Goal: Information Seeking & Learning: Learn about a topic

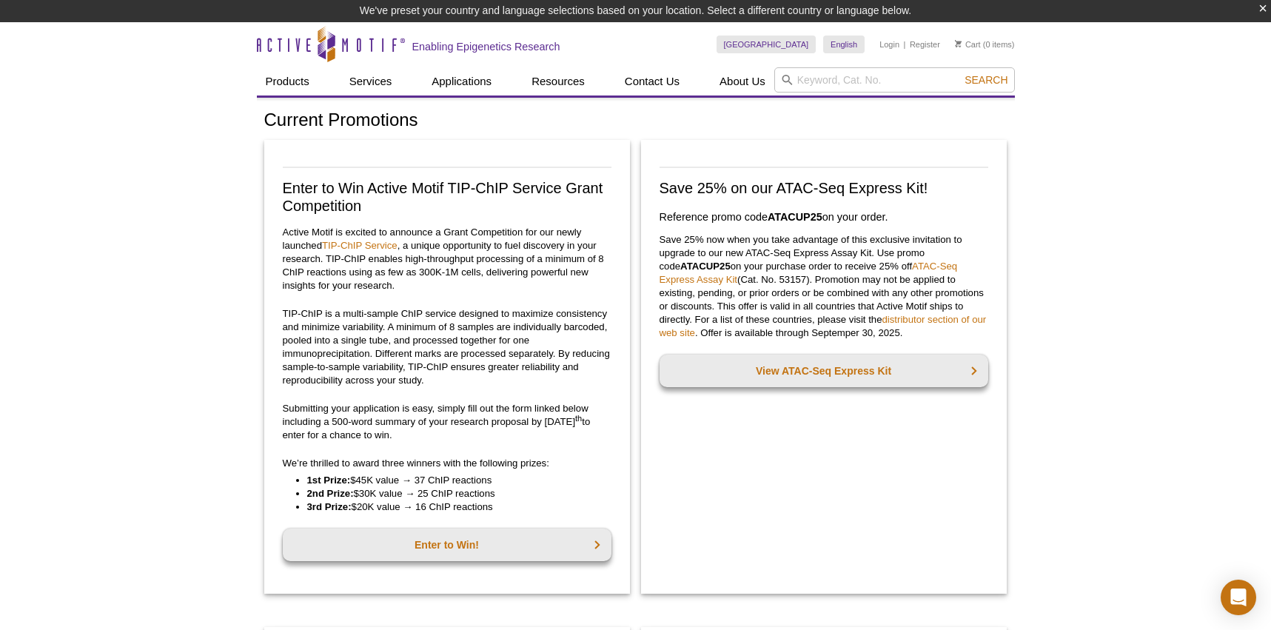
scroll to position [630, 0]
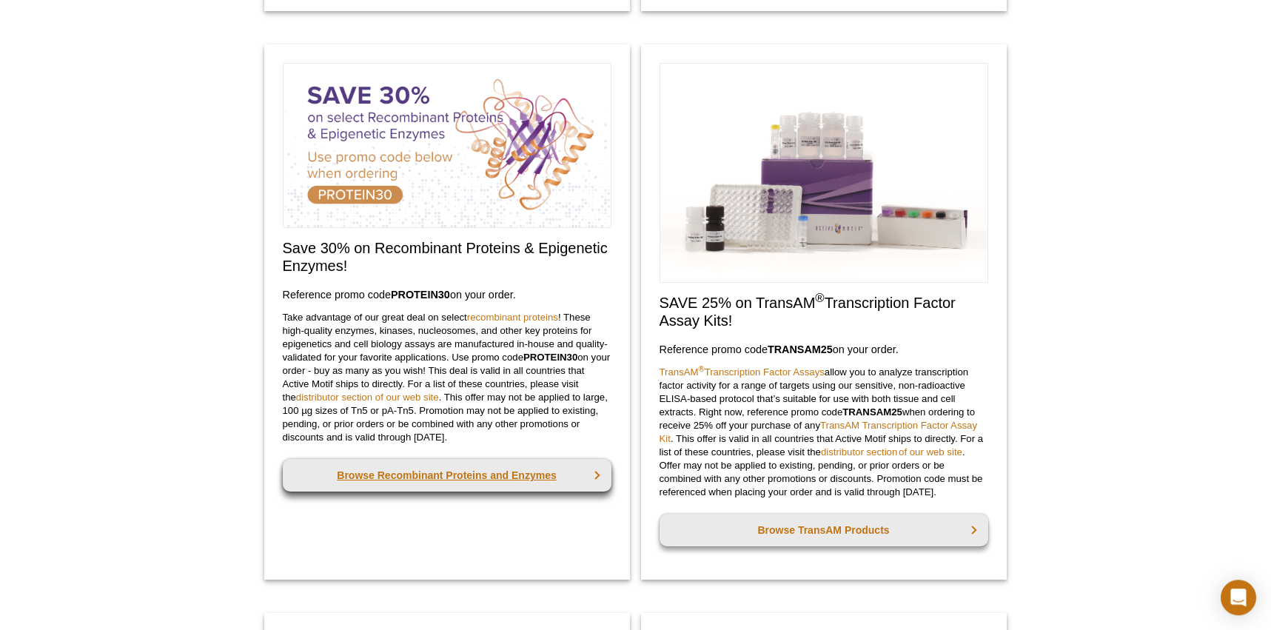
scroll to position [651, 0]
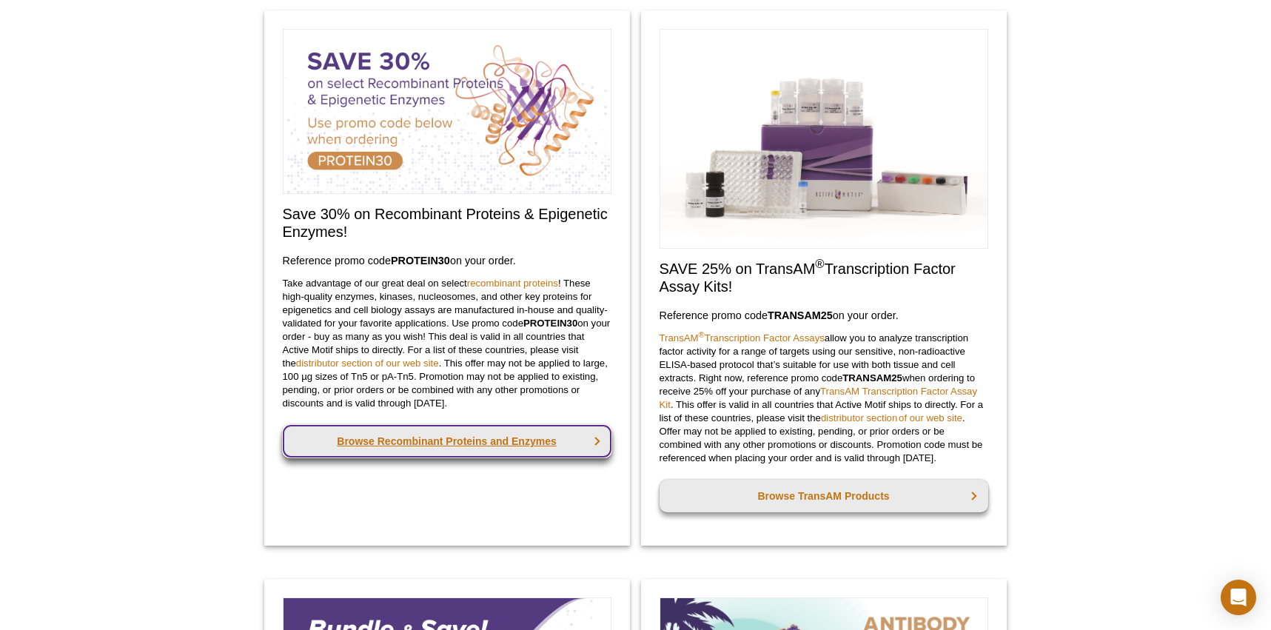
click at [451, 446] on link "Browse Recombinant Proteins and Enzymes" at bounding box center [447, 441] width 329 height 33
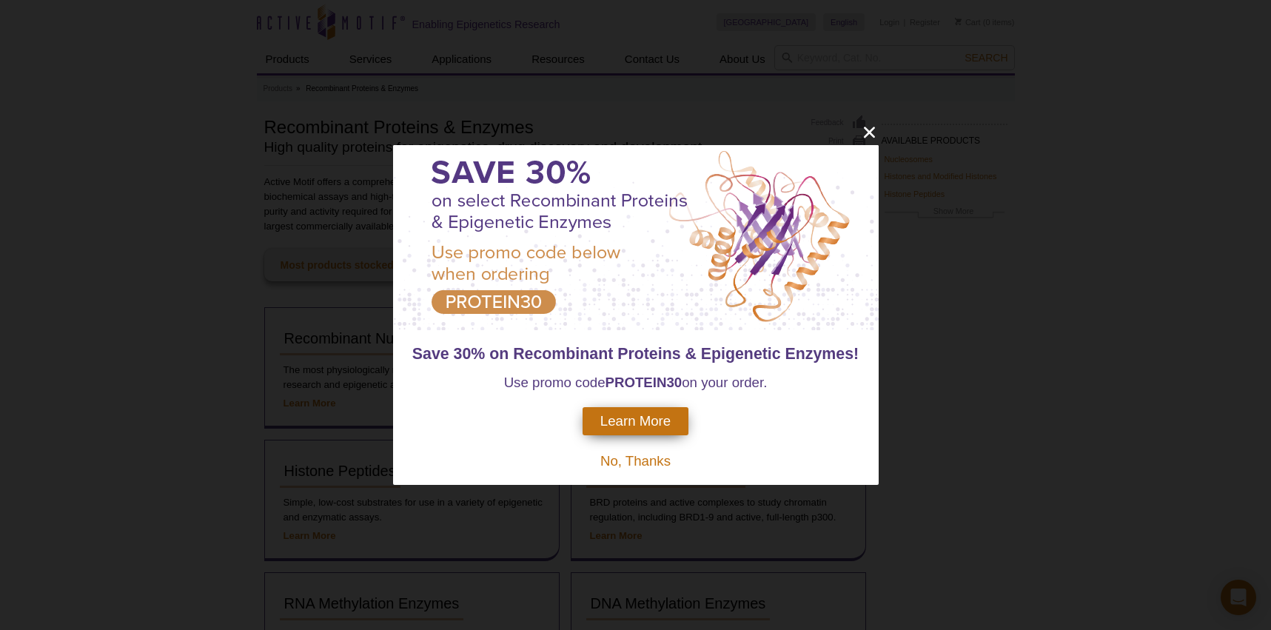
click at [620, 417] on span "Learn More" at bounding box center [635, 421] width 70 height 16
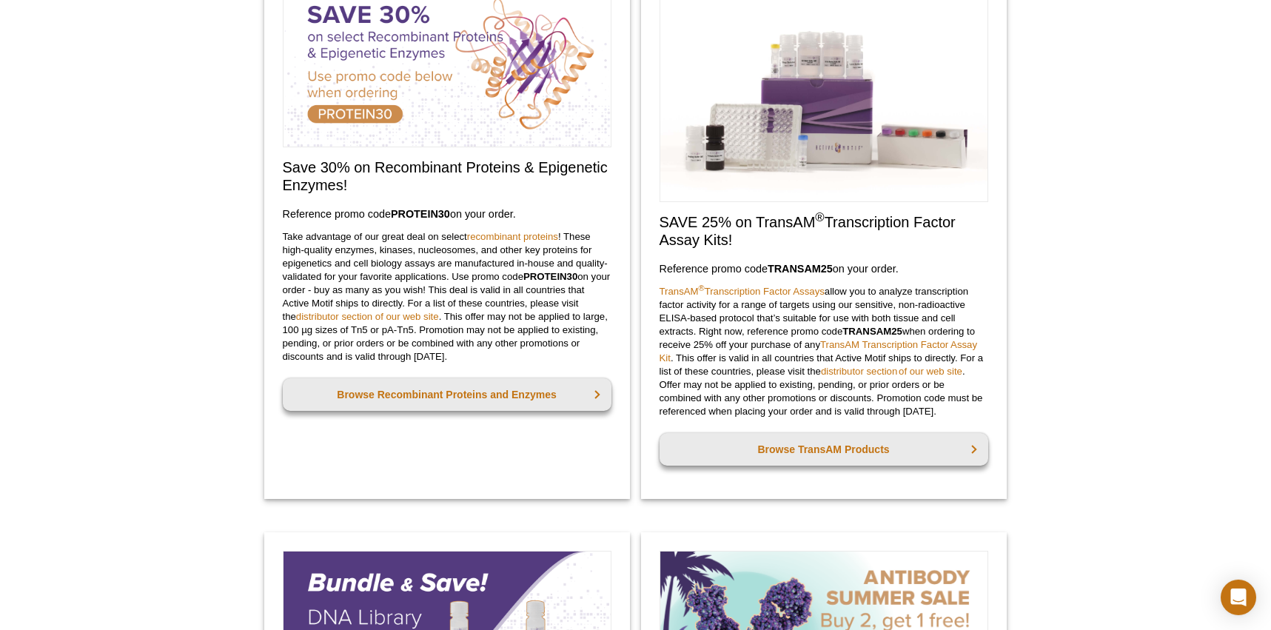
scroll to position [644, 0]
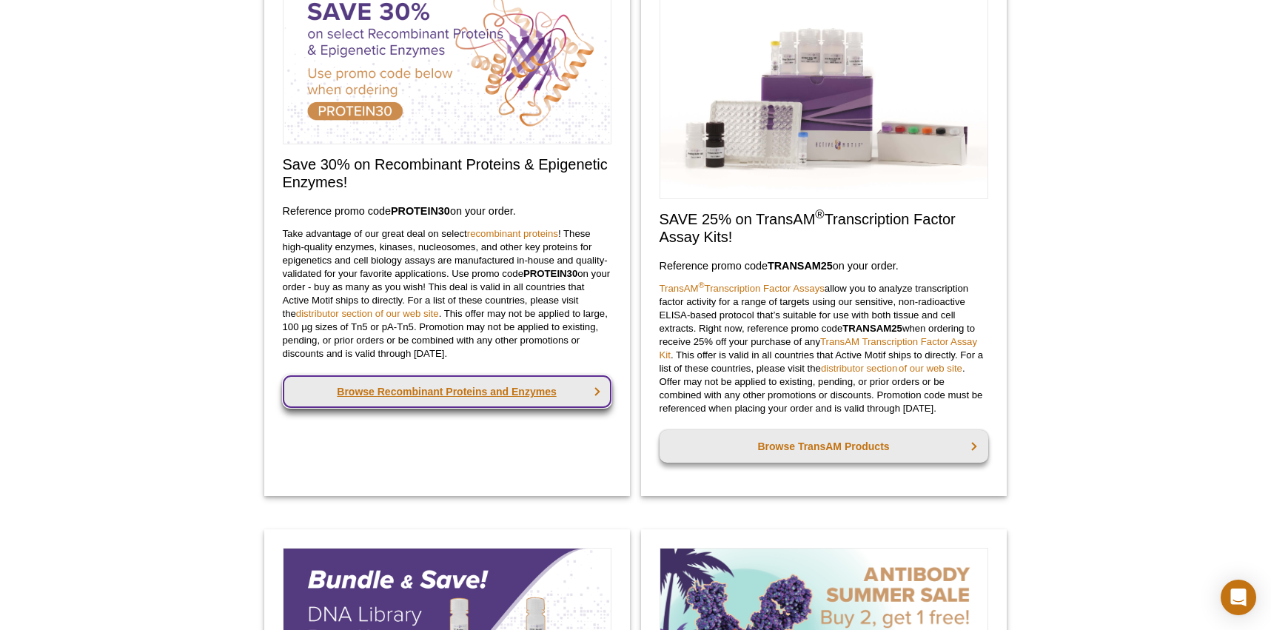
click at [523, 392] on link "Browse Recombinant Proteins and Enzymes" at bounding box center [447, 391] width 329 height 33
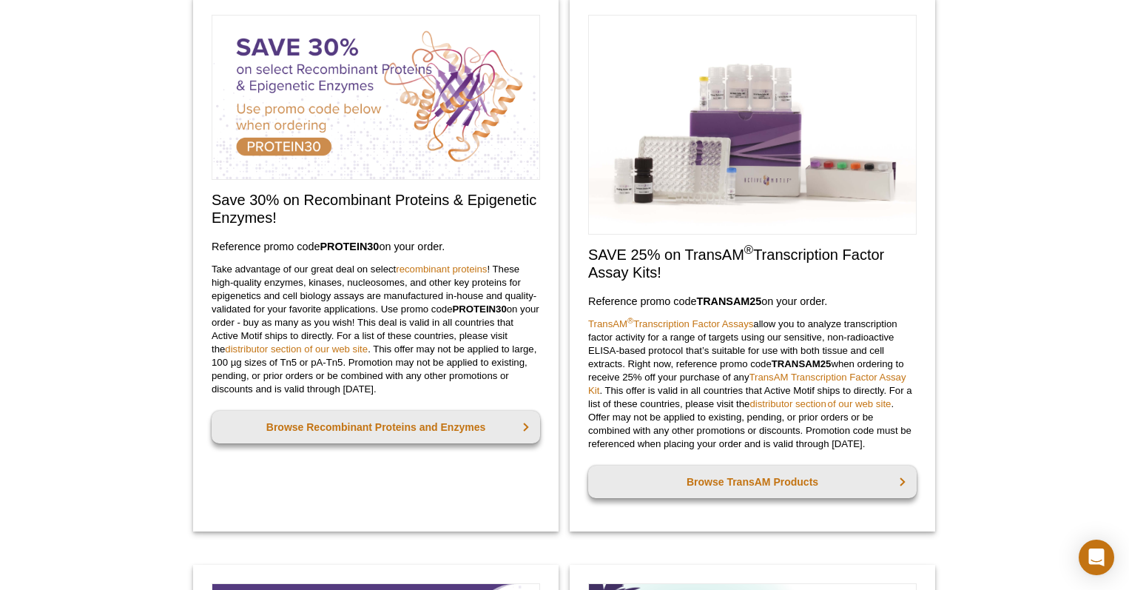
scroll to position [608, 0]
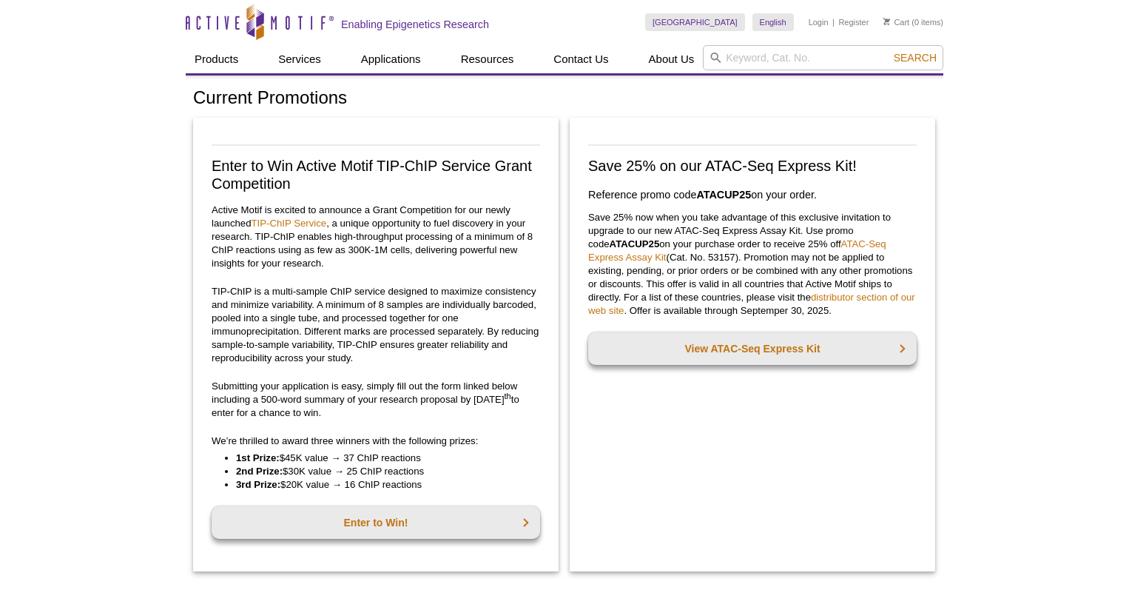
scroll to position [608, 0]
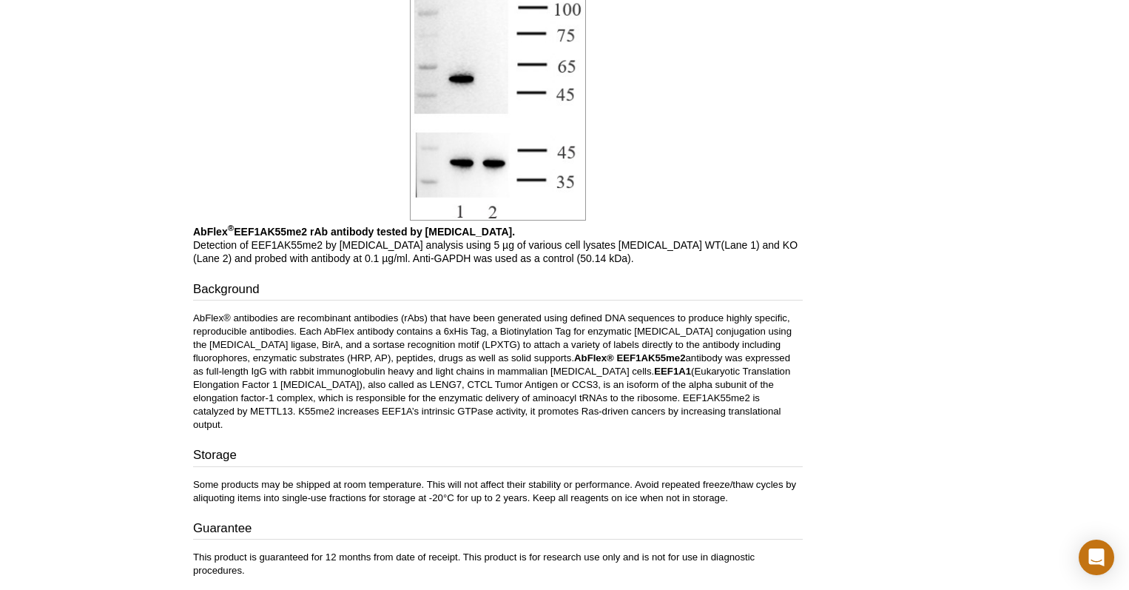
scroll to position [647, 0]
